Goal: Check status: Check status

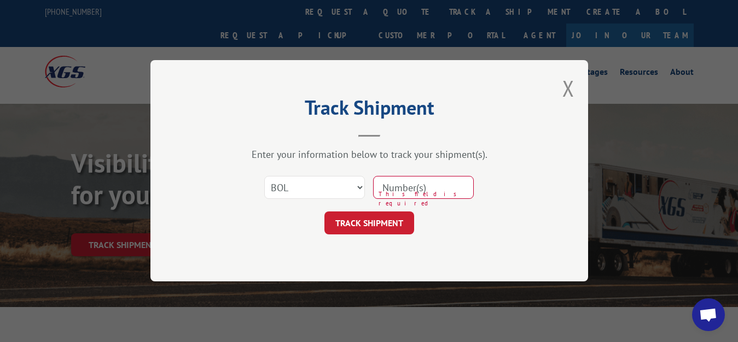
select select "bol"
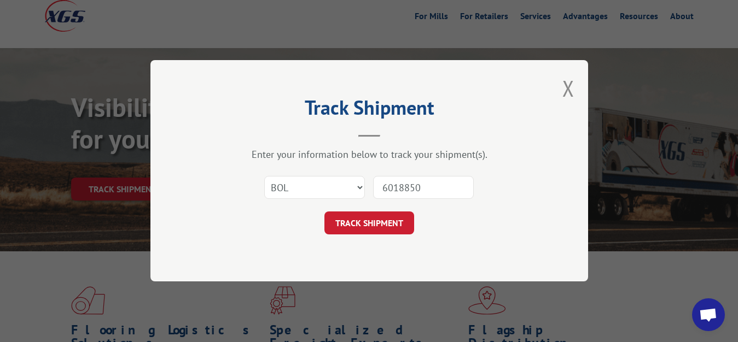
type input "6018850"
click button "TRACK SHIPMENT" at bounding box center [369, 223] width 90 height 23
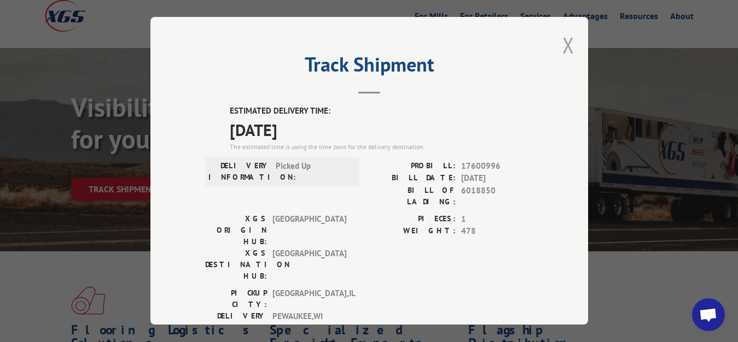
click at [564, 40] on button "Close modal" at bounding box center [568, 45] width 12 height 29
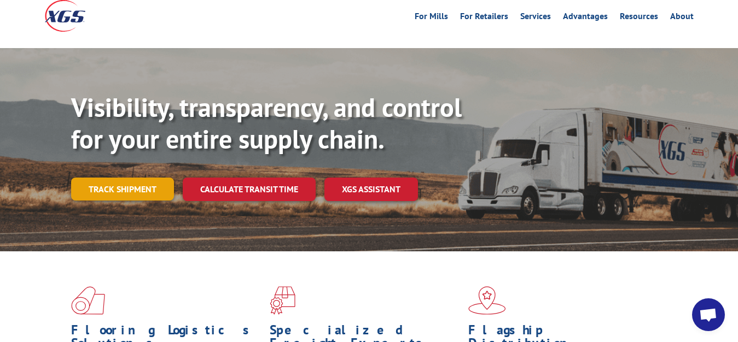
click at [127, 178] on link "Track shipment" at bounding box center [122, 189] width 103 height 23
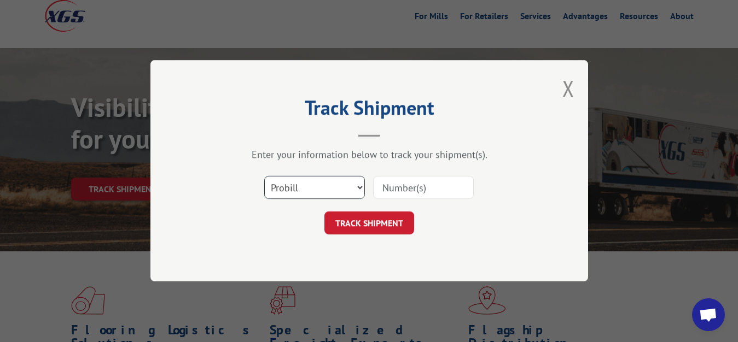
click at [264, 177] on select "Select category... Probill BOL PO" at bounding box center [314, 188] width 101 height 23
select select "bol"
click option "BOL" at bounding box center [0, 0] width 0 height 0
drag, startPoint x: 404, startPoint y: 193, endPoint x: 432, endPoint y: 116, distance: 81.5
click at [405, 191] on input at bounding box center [423, 188] width 101 height 23
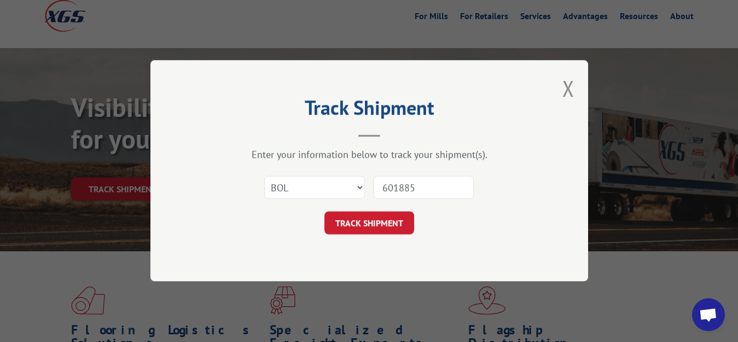
type input "6018851"
click button "TRACK SHIPMENT" at bounding box center [369, 223] width 90 height 23
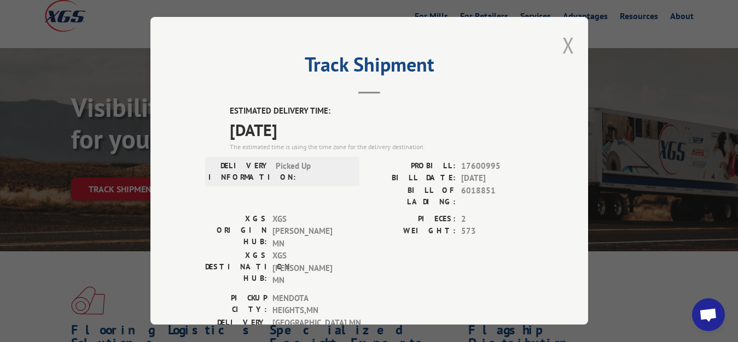
click at [562, 45] on button "Close modal" at bounding box center [568, 45] width 12 height 29
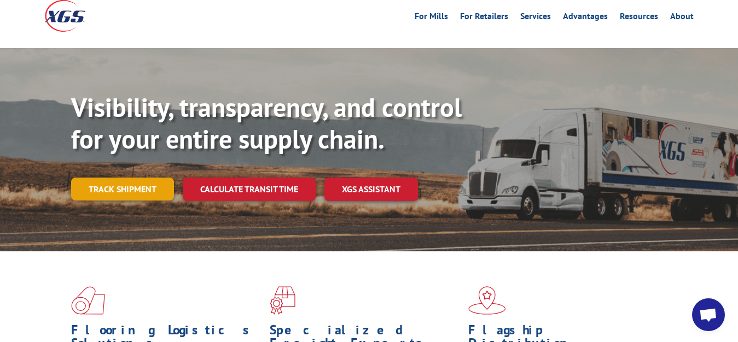
click at [100, 178] on link "Track shipment" at bounding box center [122, 189] width 103 height 23
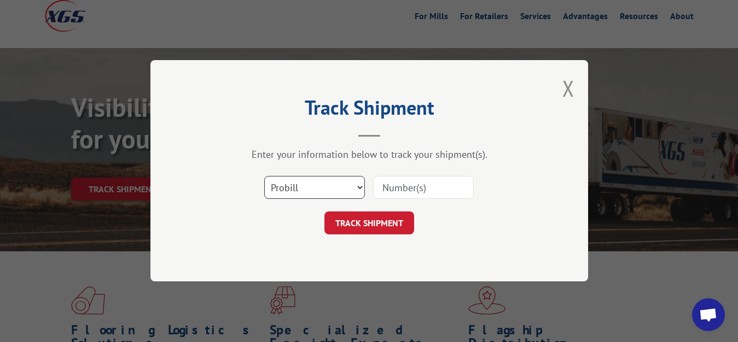
click at [264, 177] on select "Select category... Probill BOL PO" at bounding box center [314, 188] width 101 height 23
select select "bol"
click option "BOL" at bounding box center [0, 0] width 0 height 0
click at [396, 181] on input at bounding box center [423, 188] width 101 height 23
